Goal: Task Accomplishment & Management: Complete application form

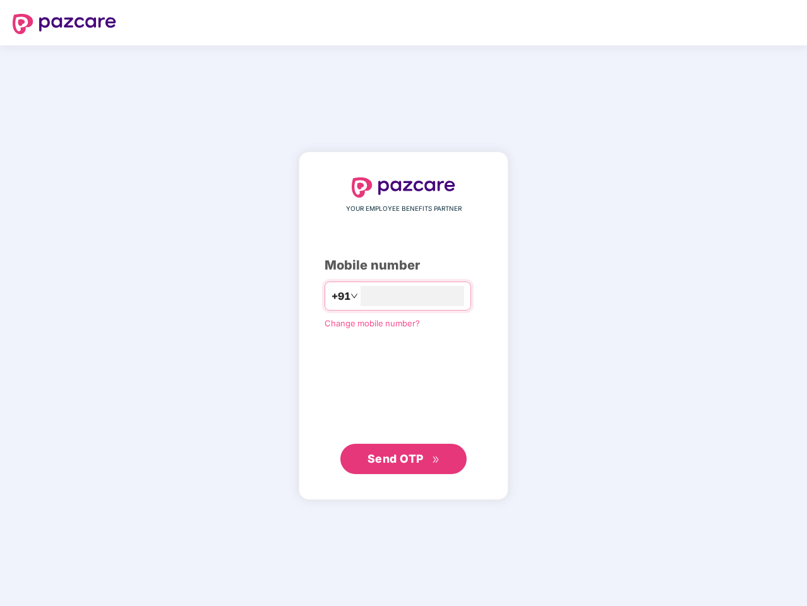
click at [403, 303] on input "number" at bounding box center [413, 296] width 104 height 20
click at [64, 24] on img at bounding box center [65, 24] width 104 height 20
click at [331, 296] on span "+91" at bounding box center [340, 297] width 19 height 16
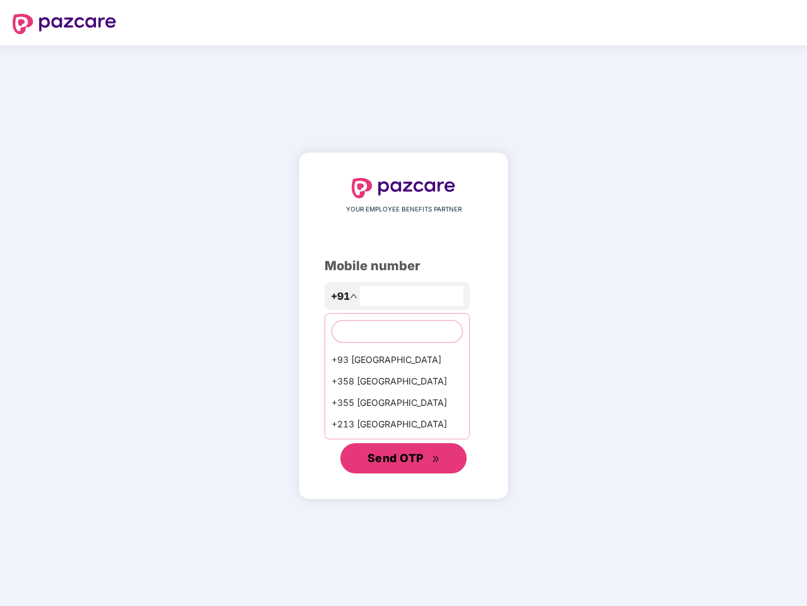
click at [403, 459] on span "Send OTP" at bounding box center [395, 457] width 56 height 13
